Goal: Answer question/provide support

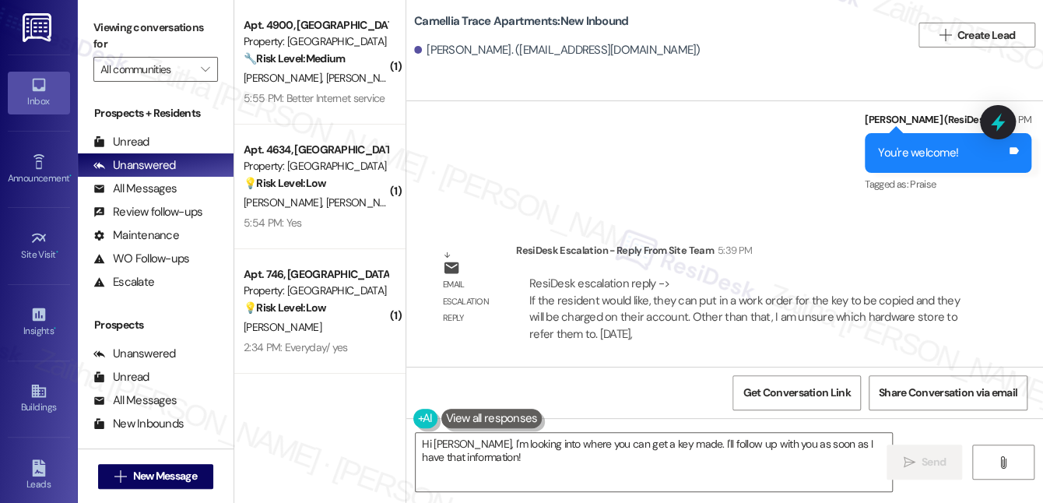
scroll to position [7468, 0]
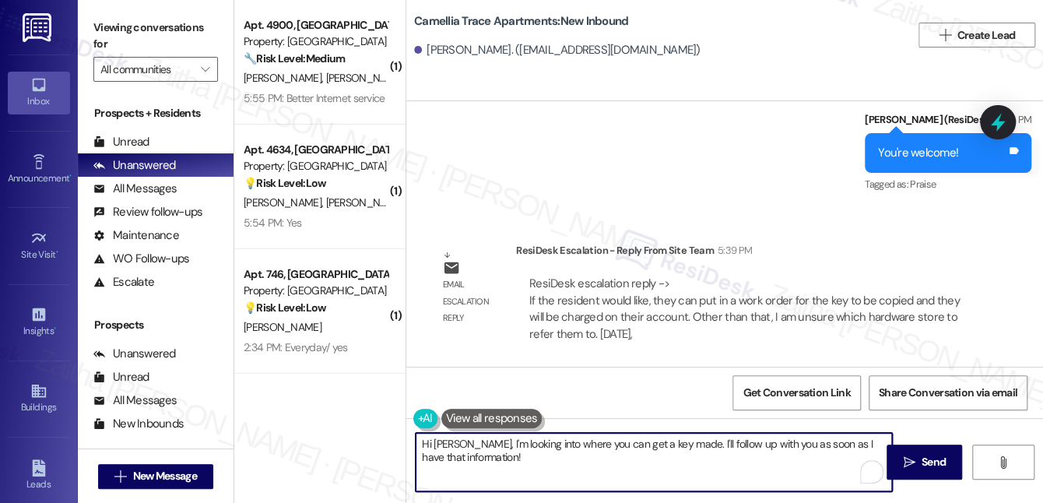
drag, startPoint x: 421, startPoint y: 441, endPoint x: 514, endPoint y: 455, distance: 93.6
click at [514, 455] on textarea "Hi [PERSON_NAME], I'm looking into where you can get a key made. I'll follow up…" at bounding box center [653, 462] width 476 height 58
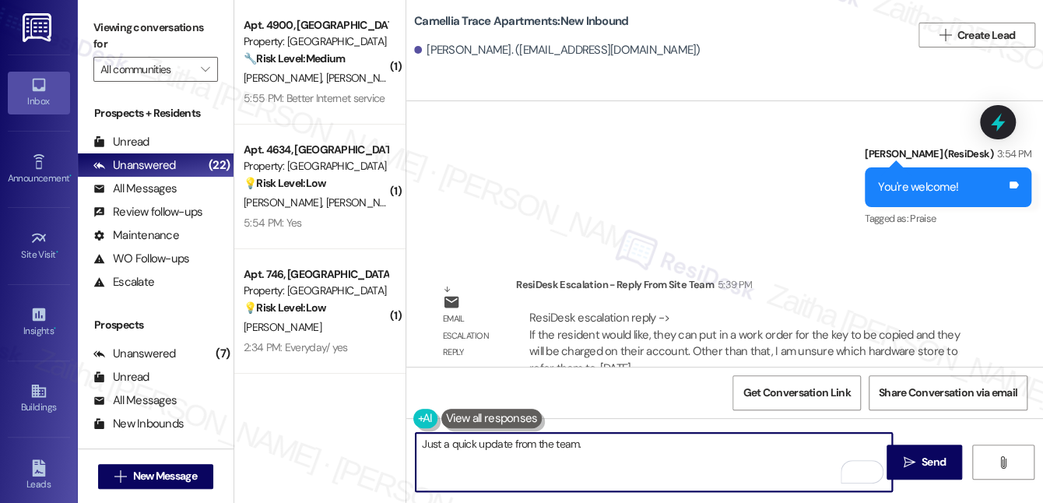
scroll to position [7398, 0]
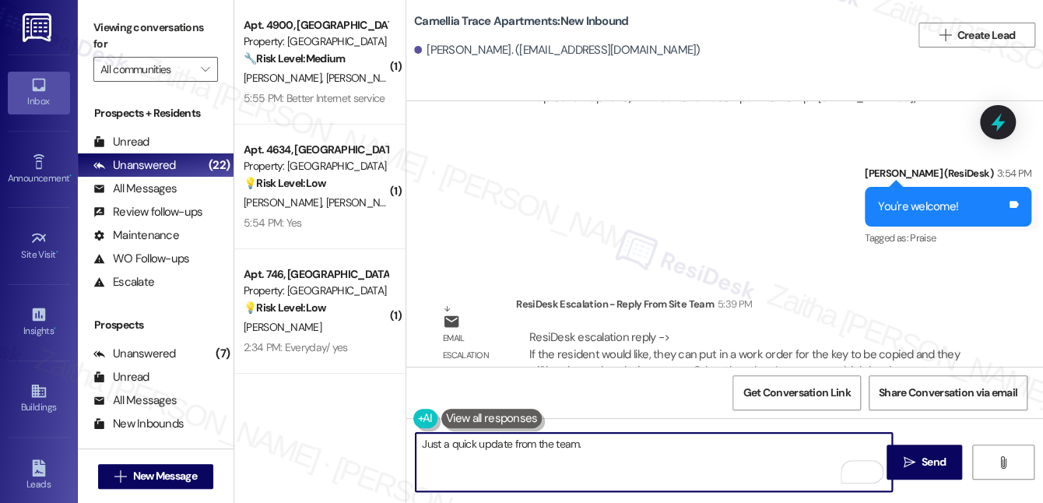
paste textarea "If you’d like, you’re welcome to put in a work order to have a key copied, and …"
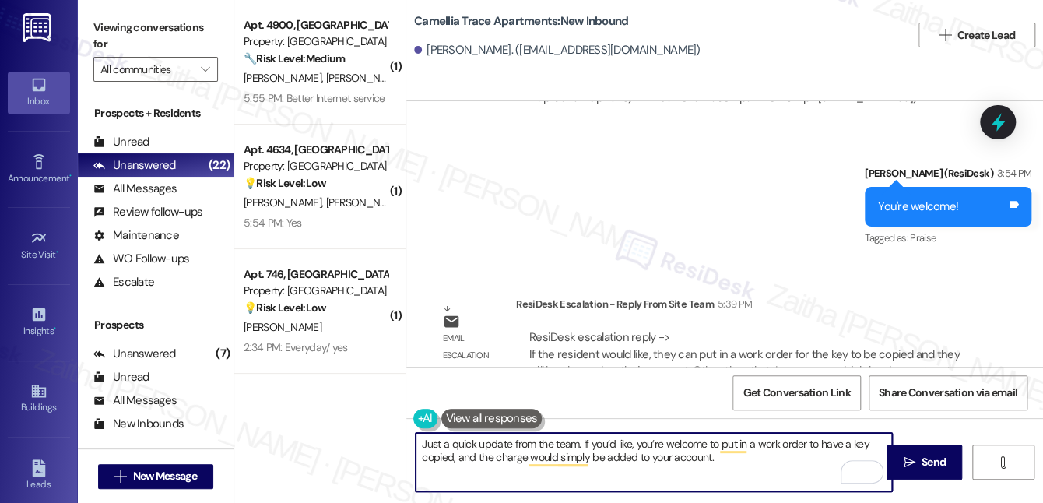
paste textarea ". Other than that"
click at [801, 457] on textarea "Just a quick update from the team. If you’d like, you’re welcome to put in a wo…" at bounding box center [653, 462] width 476 height 58
paste textarea "we’re not sure which hardware store to refer you to."
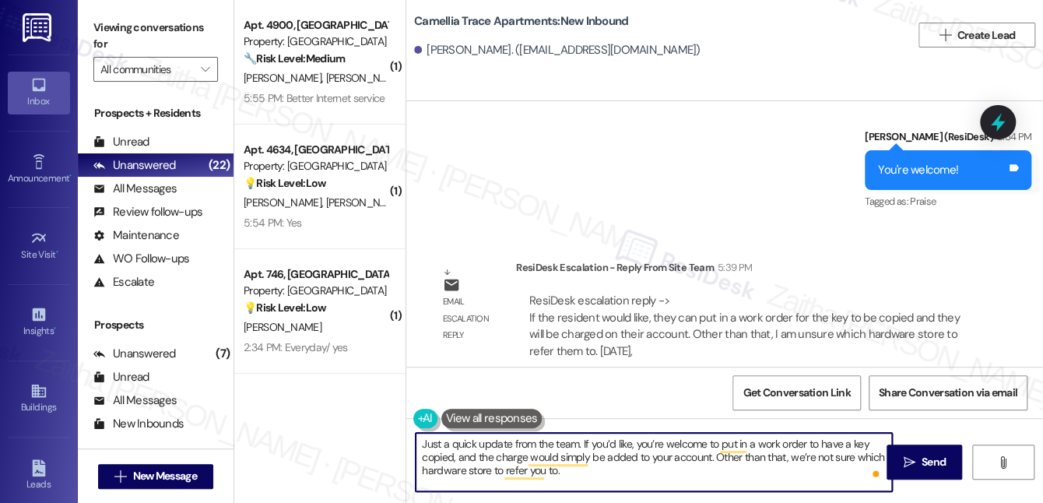
scroll to position [7468, 0]
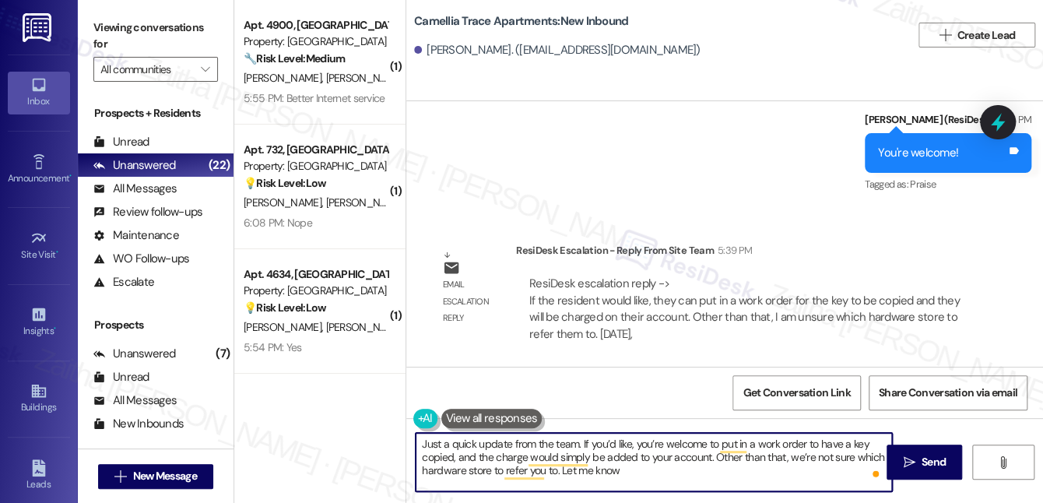
paste textarea "What works best for you?"
type textarea "Just a quick update from the team. If you’d like, you’re welcome to put in a wo…"
click at [921, 459] on span "Send" at bounding box center [933, 462] width 24 height 16
